Goal: Transaction & Acquisition: Book appointment/travel/reservation

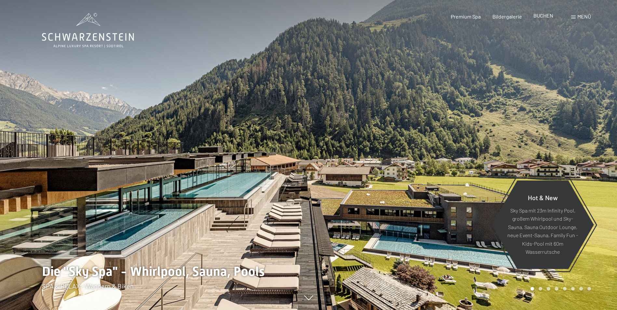
click at [546, 18] on span "BUCHEN" at bounding box center [544, 15] width 20 height 6
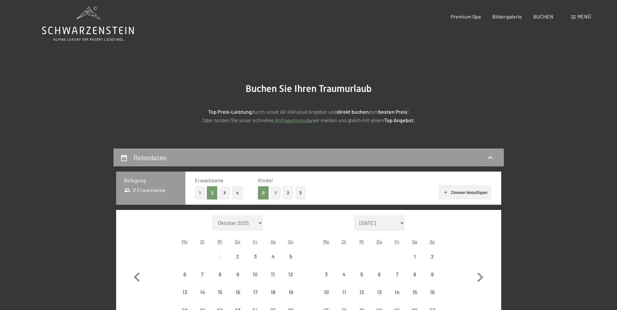
scroll to position [130, 0]
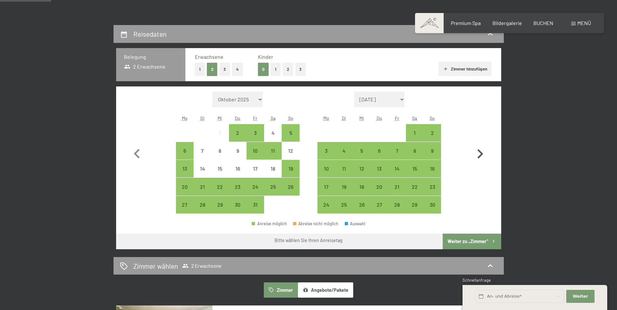
click at [480, 155] on icon "button" at bounding box center [481, 153] width 6 height 9
select select "[DATE]"
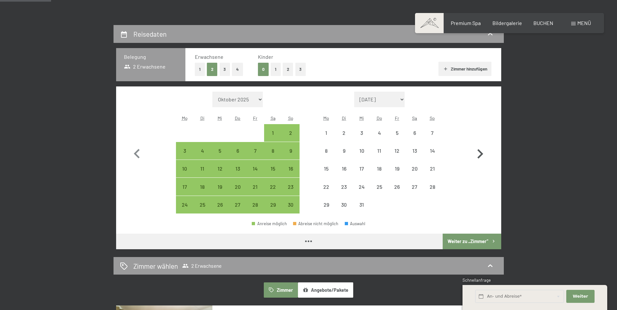
select select "[DATE]"
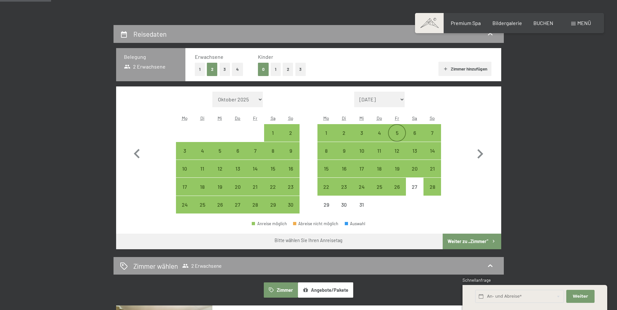
click at [397, 133] on div "5" at bounding box center [397, 138] width 16 height 16
select select "[DATE]"
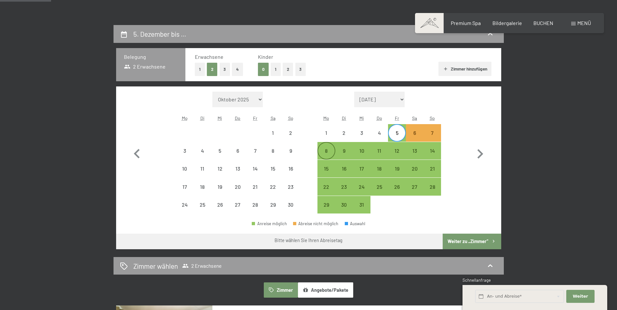
click at [323, 152] on div "8" at bounding box center [326, 156] width 16 height 16
select select "[DATE]"
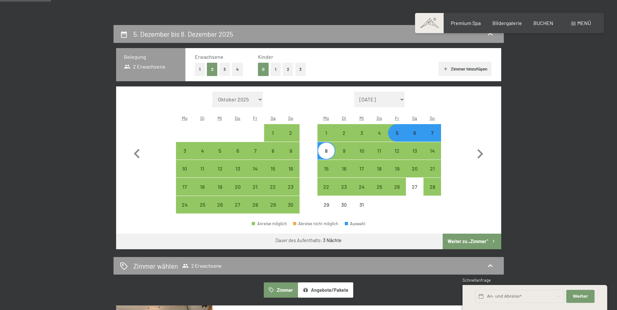
click at [465, 240] on button "Weiter zu „Zimmer“" at bounding box center [472, 242] width 58 height 16
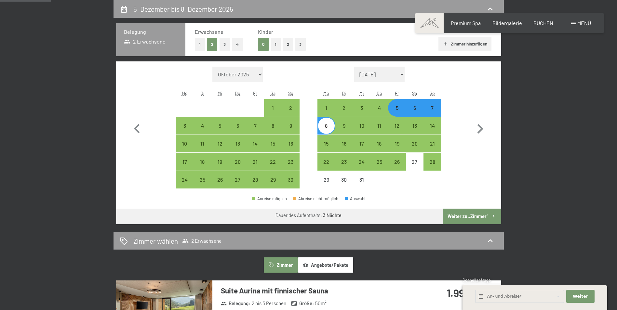
select select "[DATE]"
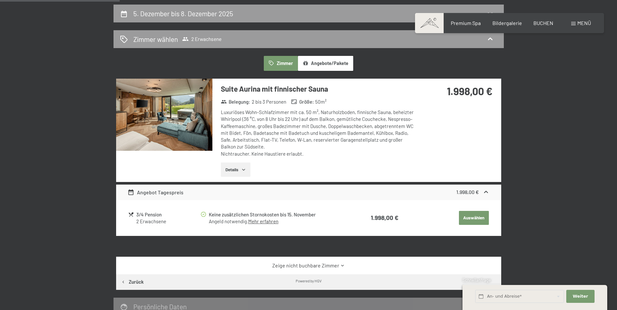
scroll to position [155, 0]
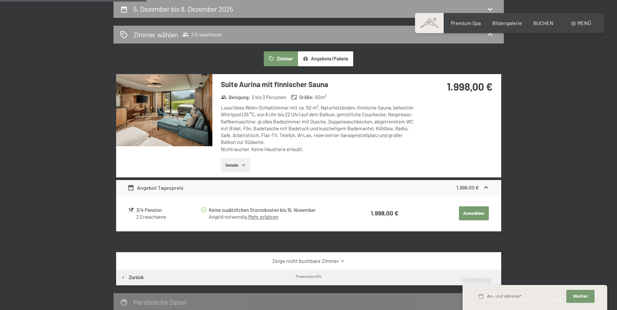
click at [173, 110] on img at bounding box center [164, 110] width 96 height 72
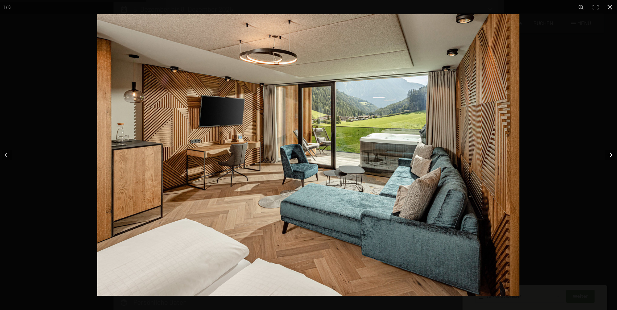
click at [610, 154] on button "button" at bounding box center [606, 155] width 23 height 33
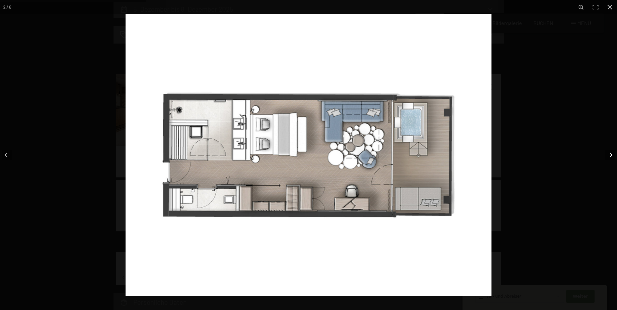
click at [610, 154] on button "button" at bounding box center [606, 155] width 23 height 33
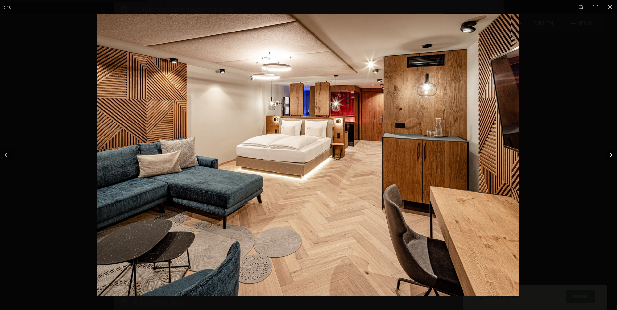
click at [610, 154] on button "button" at bounding box center [606, 155] width 23 height 33
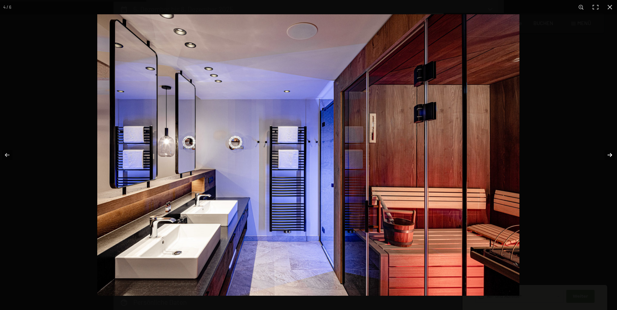
click at [610, 154] on button "button" at bounding box center [606, 155] width 23 height 33
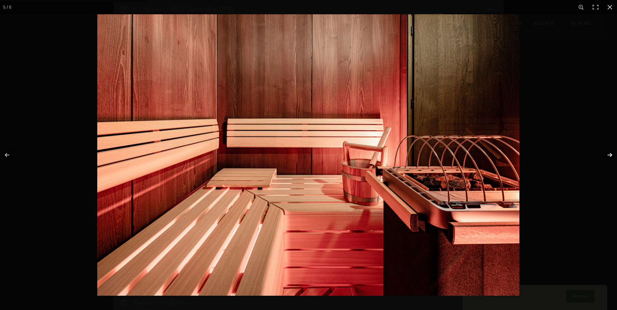
click at [610, 154] on button "button" at bounding box center [606, 155] width 23 height 33
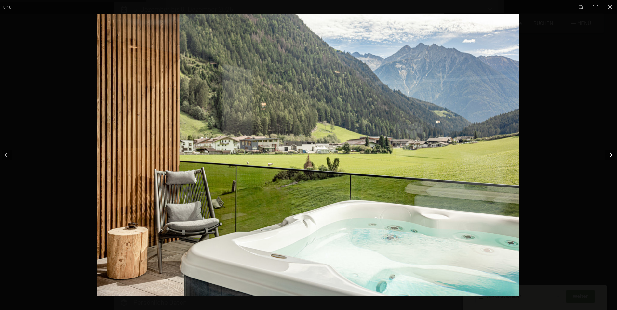
click at [610, 154] on button "button" at bounding box center [606, 155] width 23 height 33
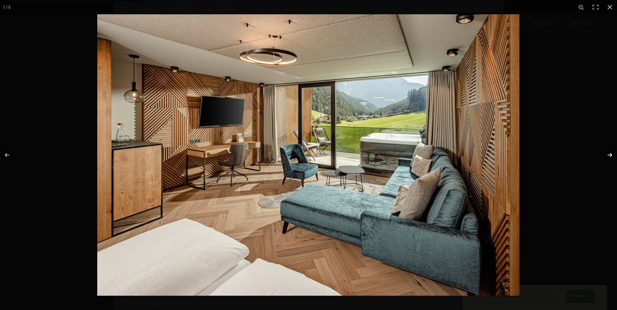
click at [610, 154] on button "button" at bounding box center [606, 155] width 23 height 33
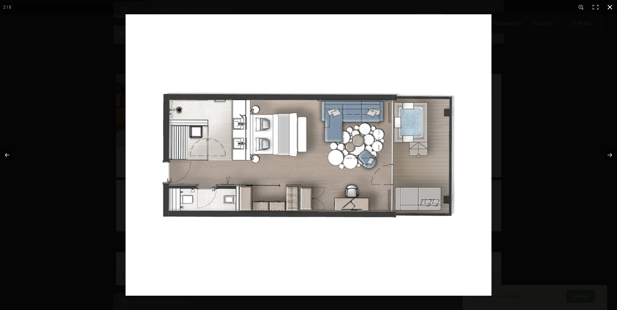
click at [609, 7] on button "button" at bounding box center [610, 7] width 14 height 14
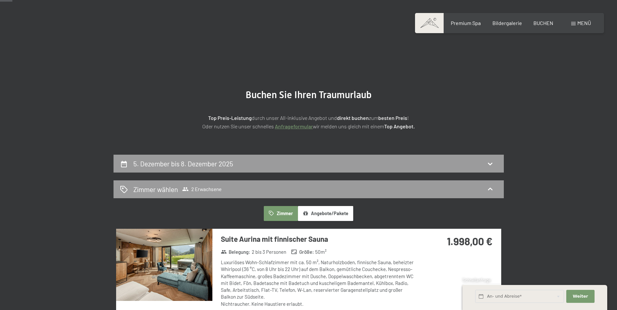
scroll to position [0, 0]
